Goal: Use online tool/utility: Utilize a website feature to perform a specific function

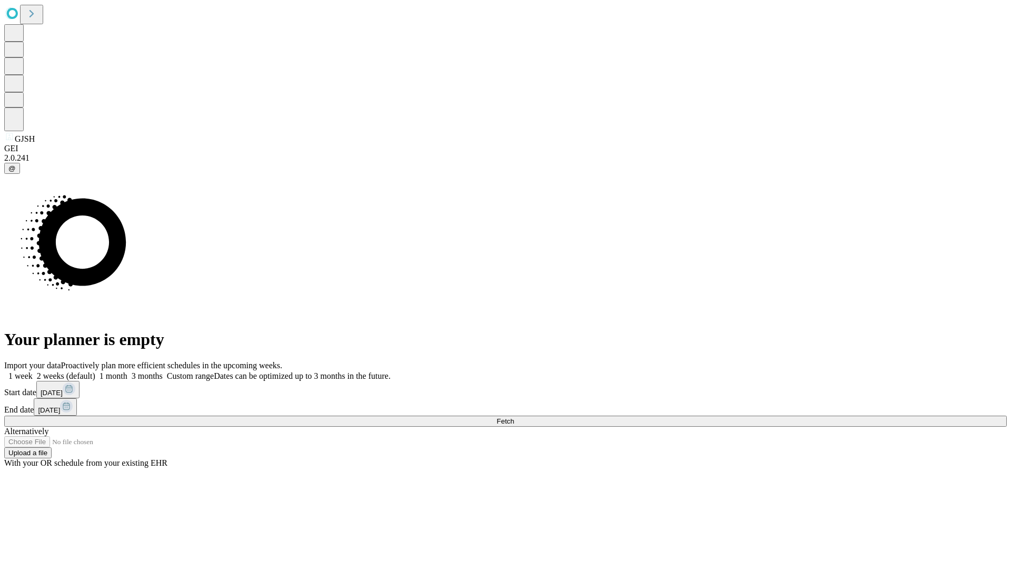
click at [514, 417] on span "Fetch" at bounding box center [505, 421] width 17 height 8
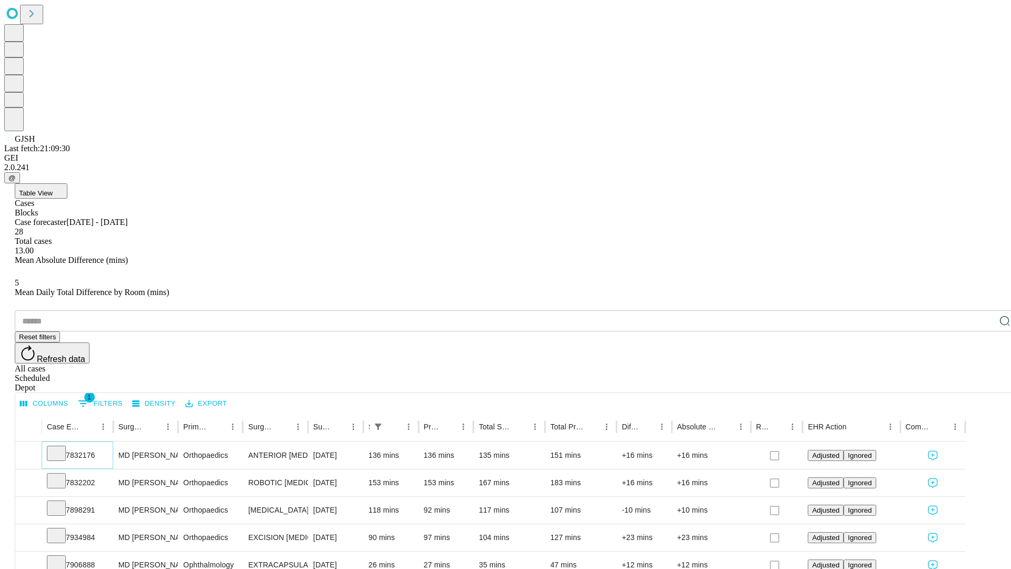
click at [62, 447] on icon at bounding box center [56, 452] width 11 height 11
